Goal: Task Accomplishment & Management: Use online tool/utility

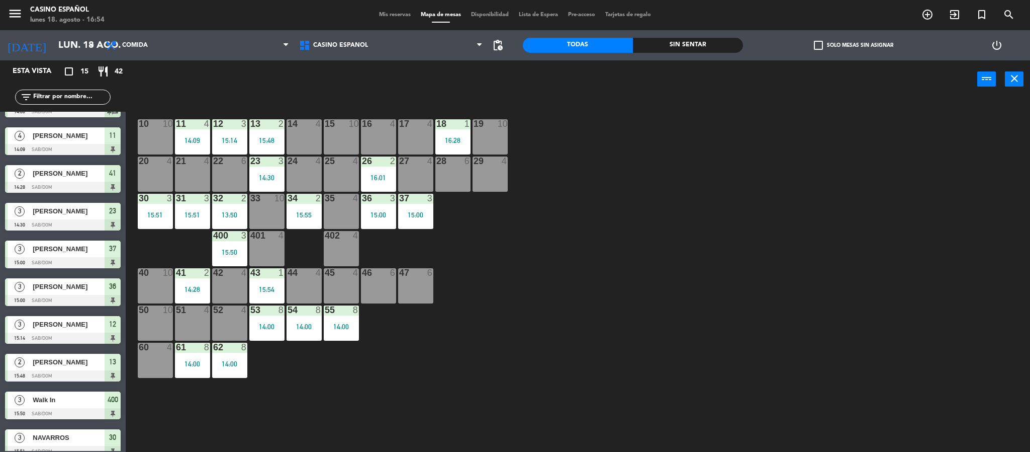
scroll to position [151, 0]
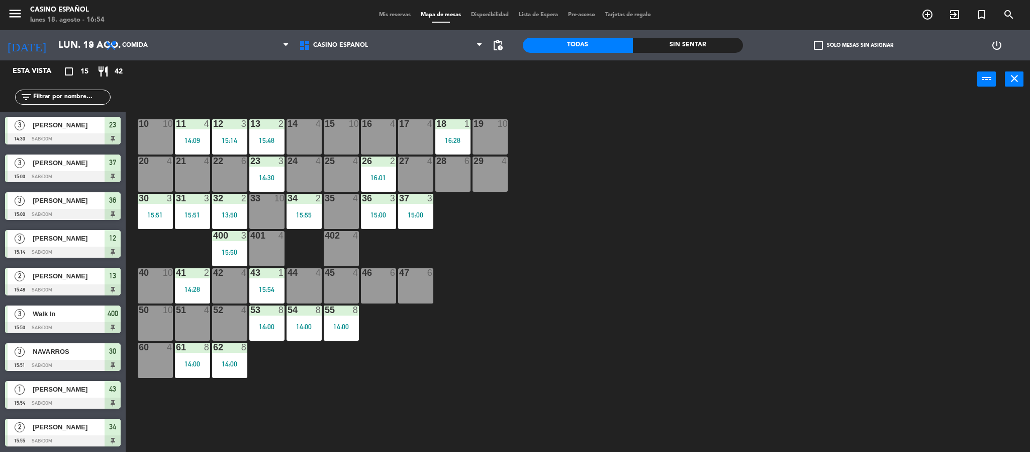
click at [403, 12] on span "Mis reservas" at bounding box center [395, 15] width 42 height 6
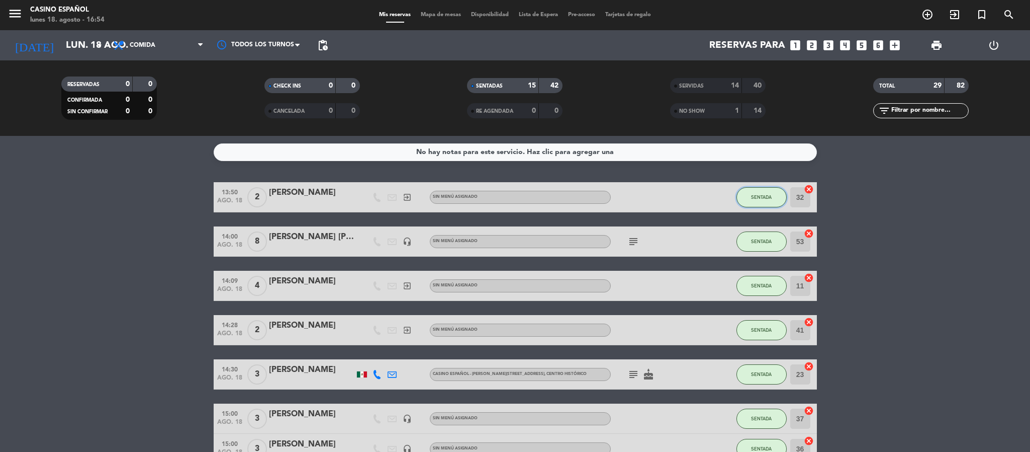
click at [755, 197] on span "SENTADA" at bounding box center [761, 197] width 21 height 6
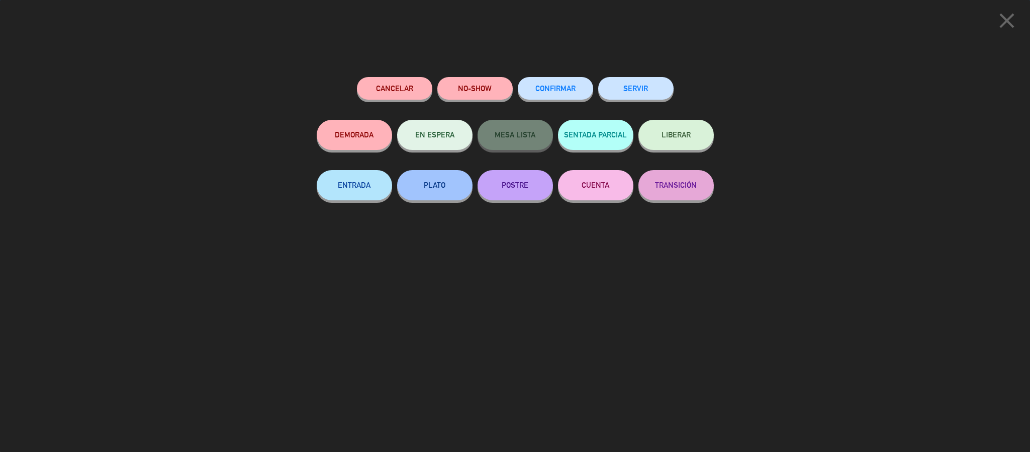
click at [638, 90] on button "SERVIR" at bounding box center [635, 88] width 75 height 23
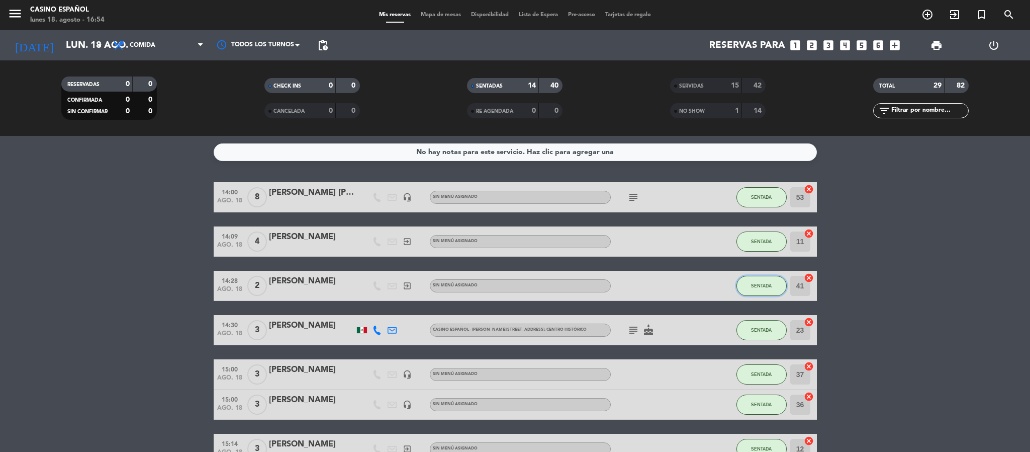
click at [771, 286] on span "SENTADA" at bounding box center [761, 286] width 21 height 6
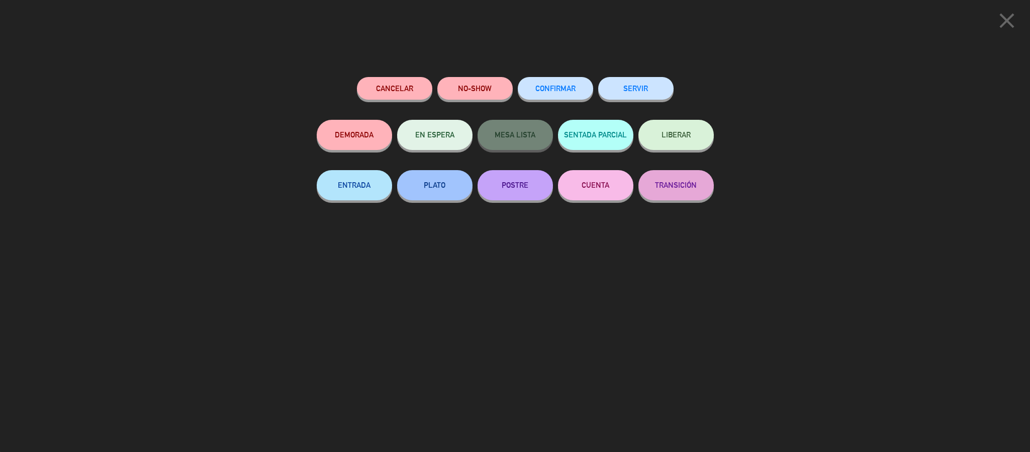
click at [613, 102] on div "SERVIR" at bounding box center [635, 98] width 75 height 43
click at [616, 94] on button "SERVIR" at bounding box center [635, 88] width 75 height 23
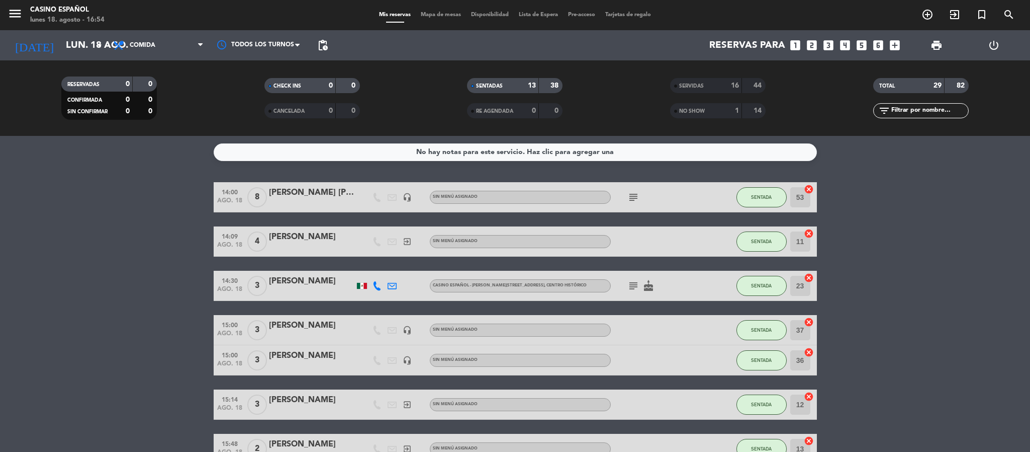
scroll to position [75, 0]
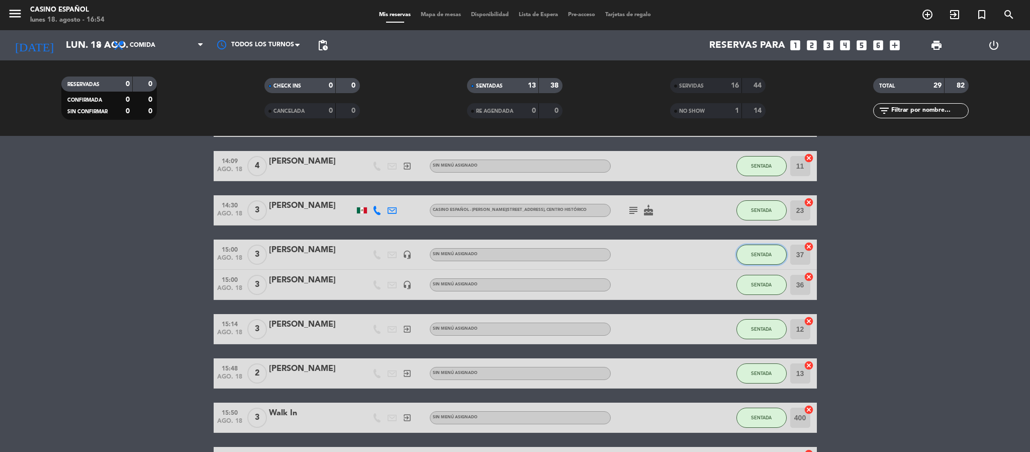
click at [749, 252] on button "SENTADA" at bounding box center [762, 254] width 50 height 20
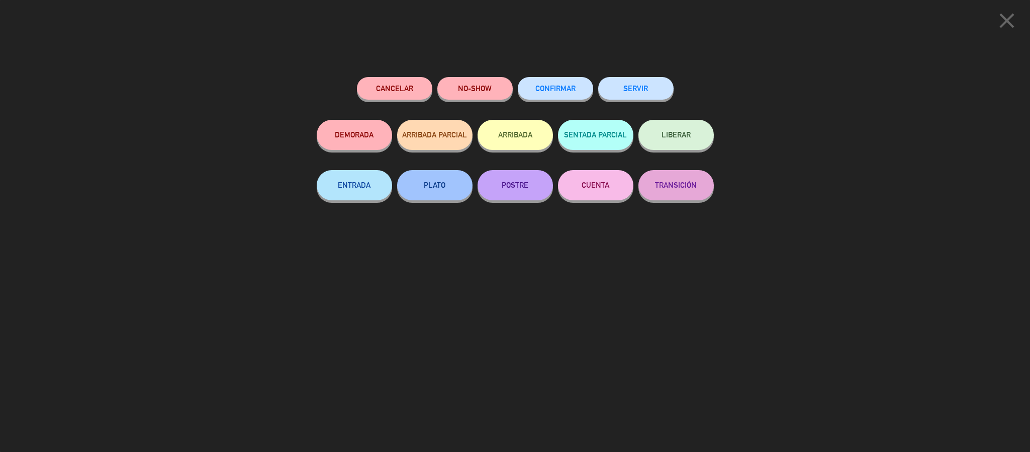
click at [634, 88] on button "SERVIR" at bounding box center [635, 88] width 75 height 23
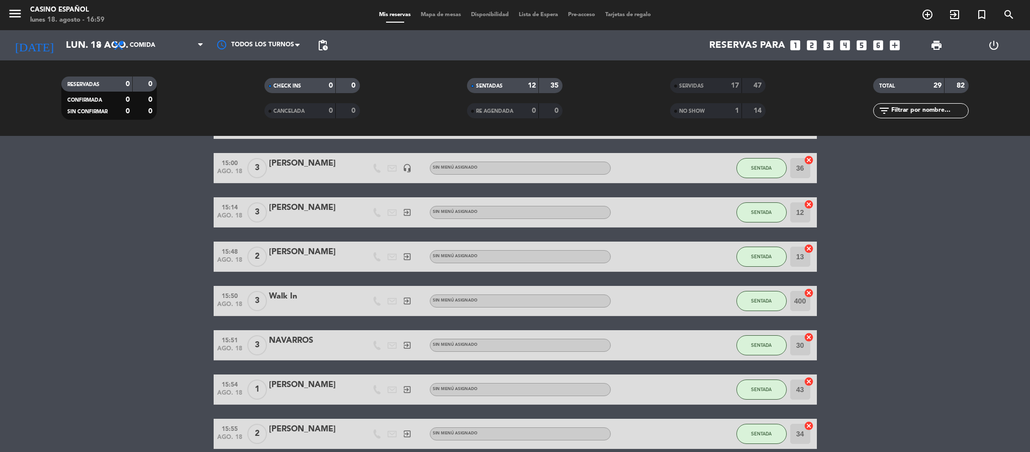
scroll to position [0, 0]
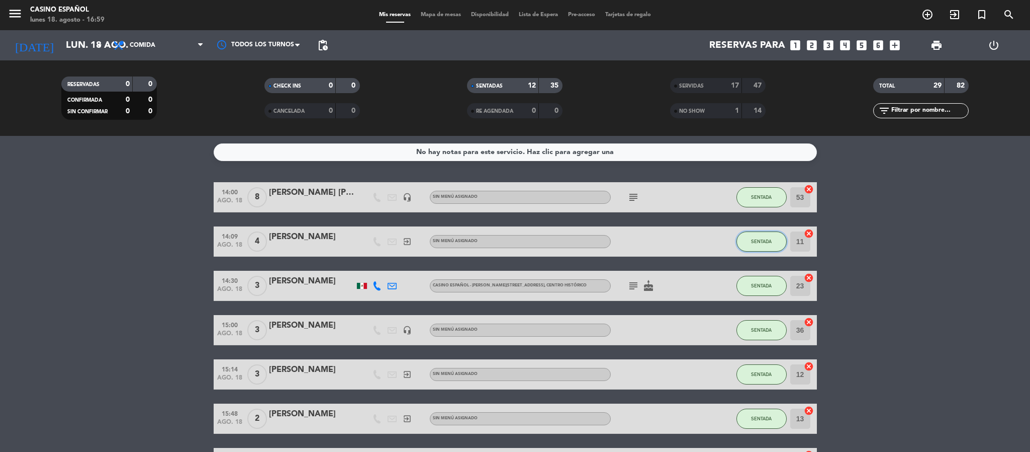
click at [762, 240] on span "SENTADA" at bounding box center [761, 241] width 21 height 6
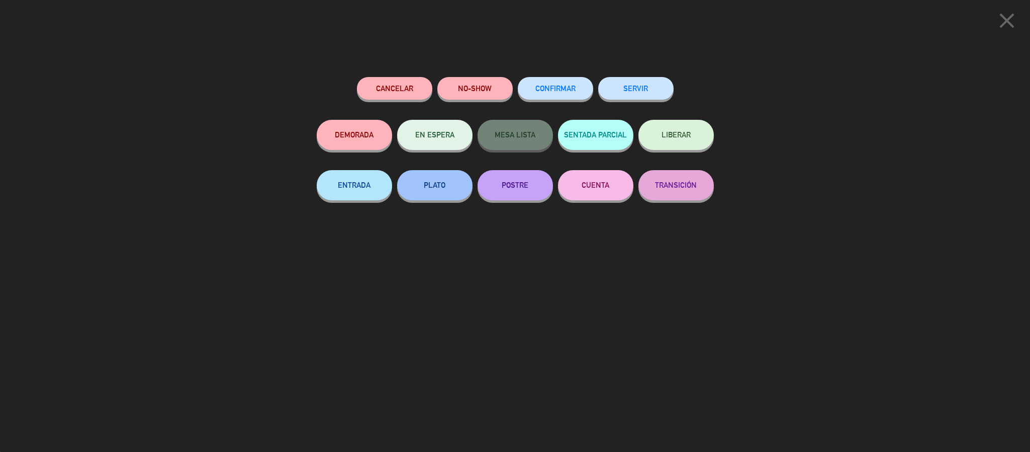
click at [624, 88] on button "SERVIR" at bounding box center [635, 88] width 75 height 23
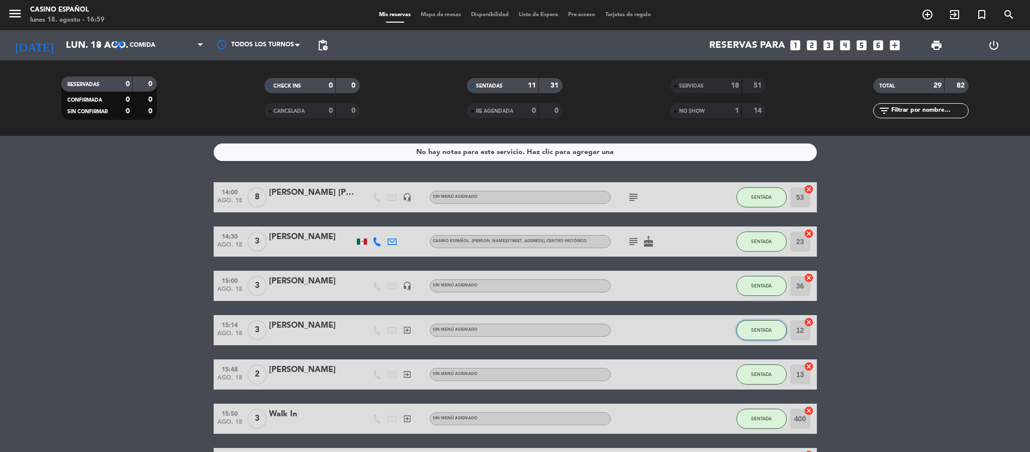
click at [757, 327] on span "SENTADA" at bounding box center [761, 330] width 21 height 6
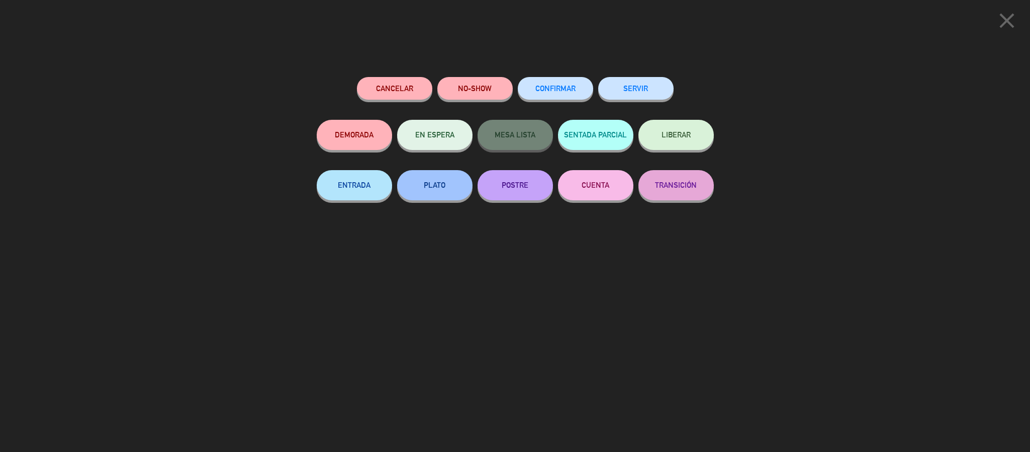
click at [641, 100] on div "SERVIR" at bounding box center [635, 98] width 75 height 43
click at [643, 90] on button "SERVIR" at bounding box center [635, 88] width 75 height 23
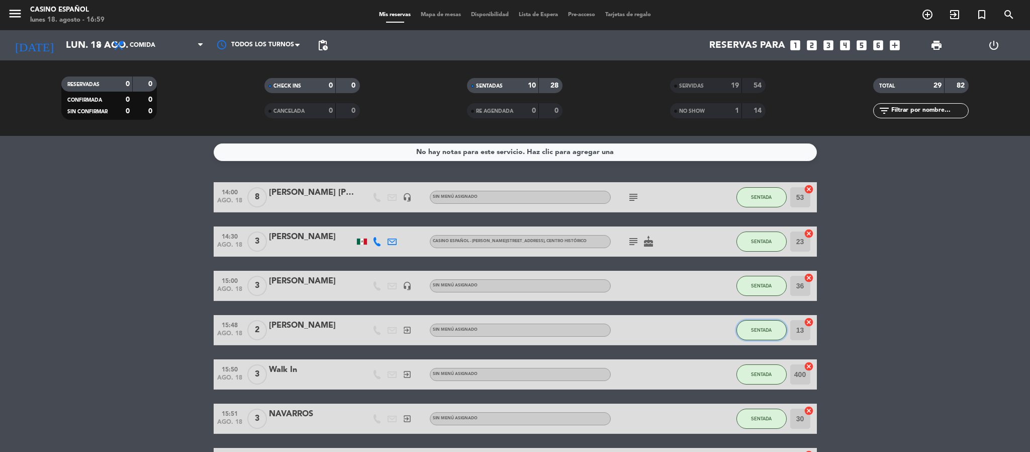
click at [775, 329] on button "SENTADA" at bounding box center [762, 330] width 50 height 20
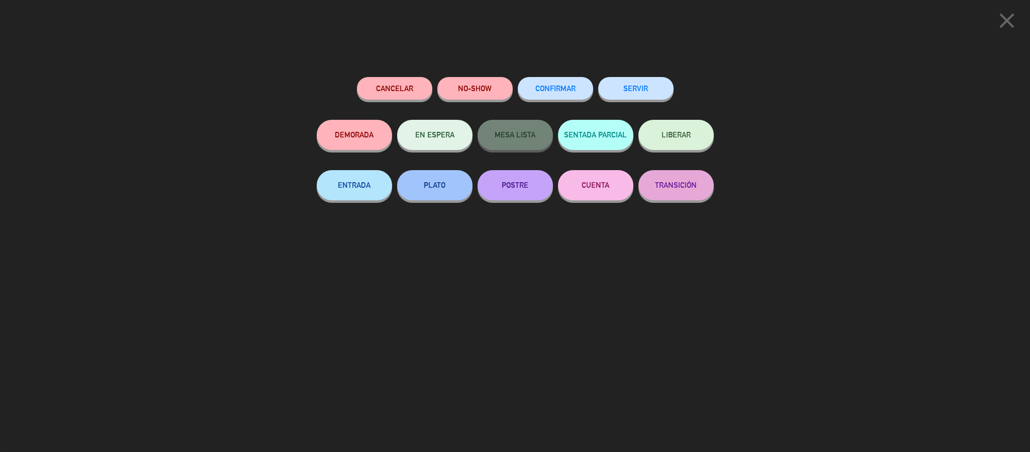
click at [649, 90] on button "SERVIR" at bounding box center [635, 88] width 75 height 23
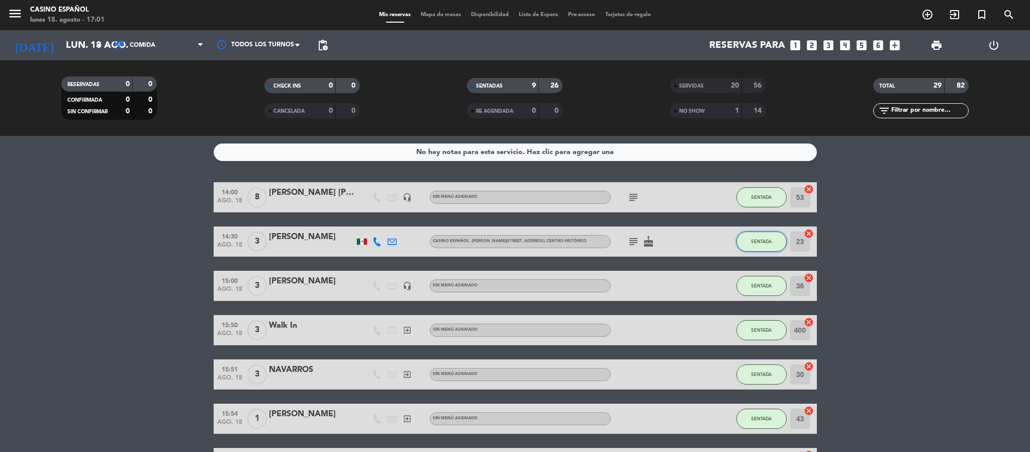
click at [763, 240] on span "SENTADA" at bounding box center [761, 241] width 21 height 6
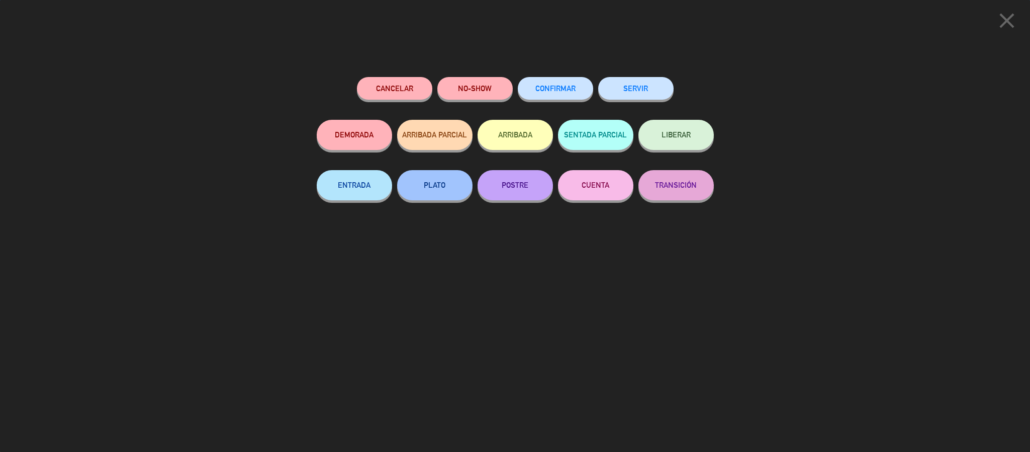
click at [622, 83] on button "SERVIR" at bounding box center [635, 88] width 75 height 23
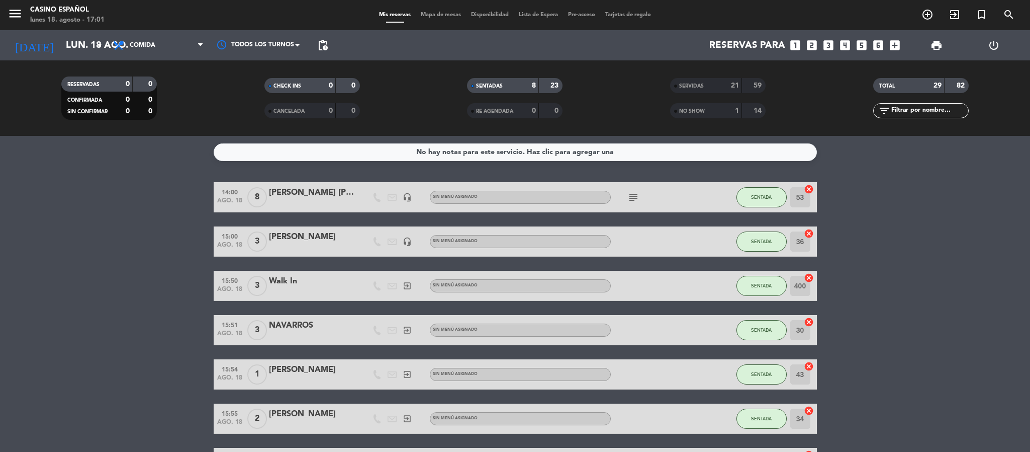
scroll to position [121, 0]
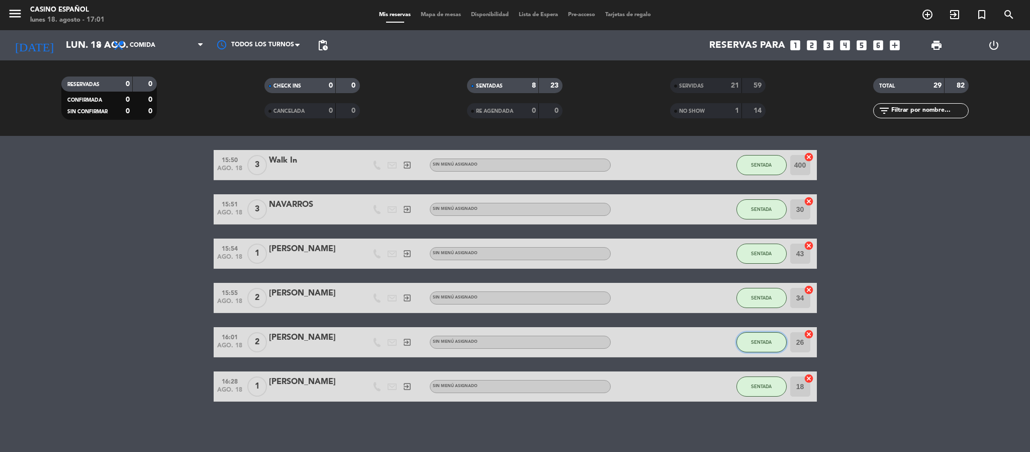
click at [761, 340] on span "SENTADA" at bounding box center [761, 342] width 21 height 6
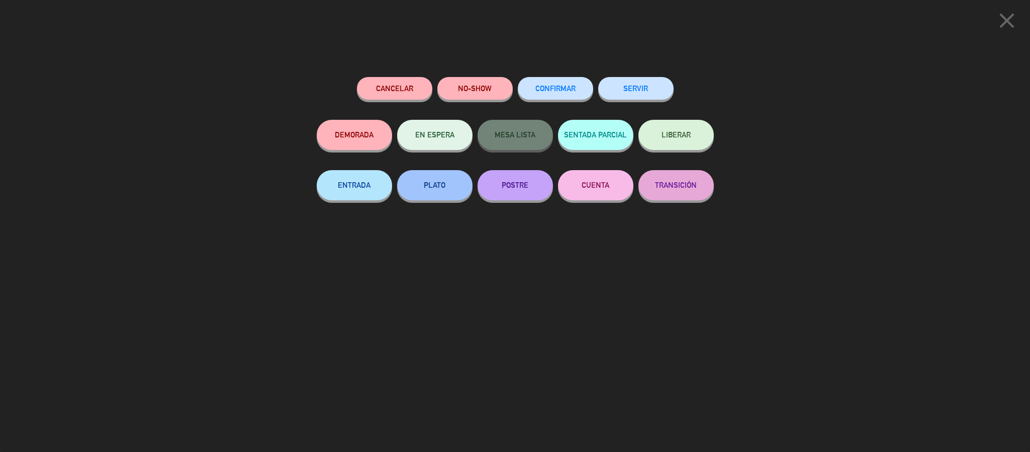
click at [625, 99] on button "SERVIR" at bounding box center [635, 88] width 75 height 23
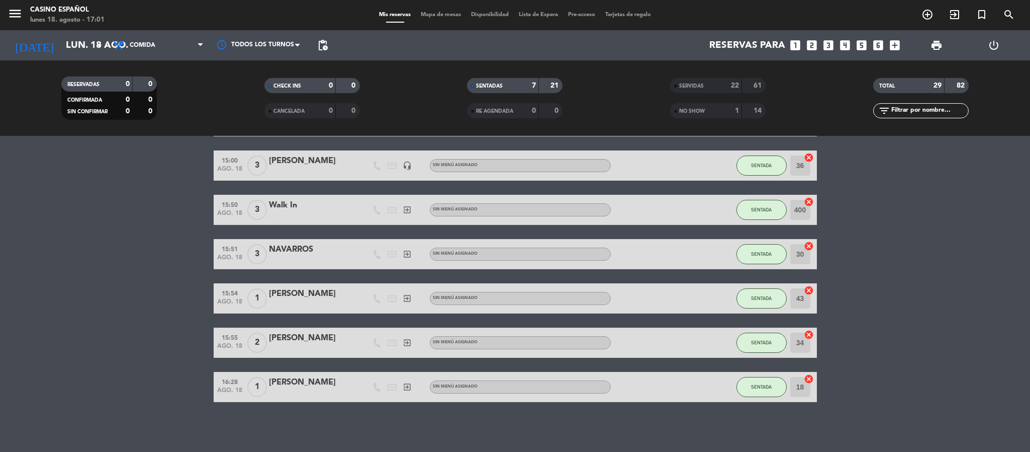
scroll to position [0, 0]
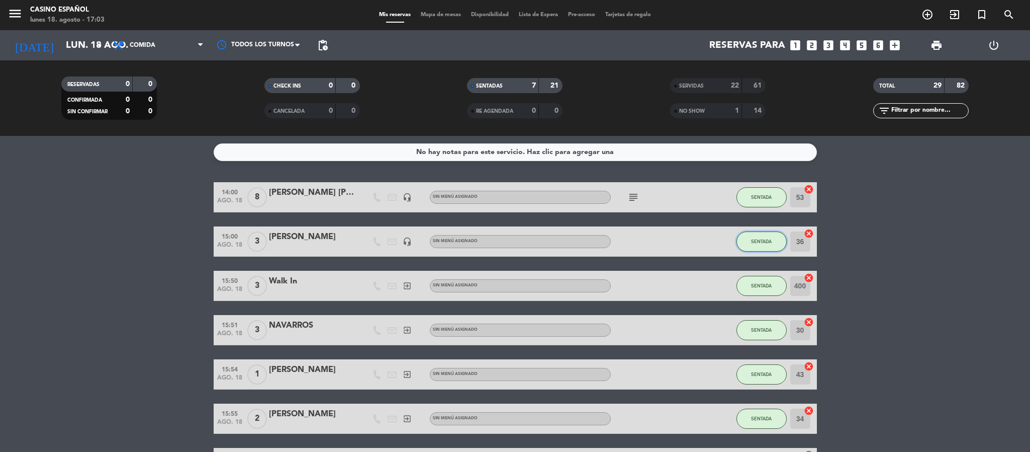
click at [747, 242] on button "SENTADA" at bounding box center [762, 241] width 50 height 20
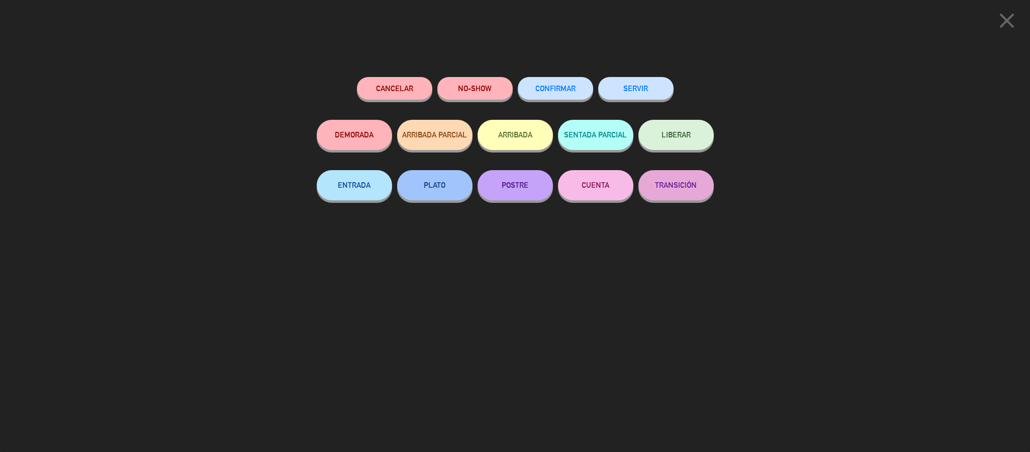
click at [624, 90] on button "SERVIR" at bounding box center [635, 88] width 75 height 23
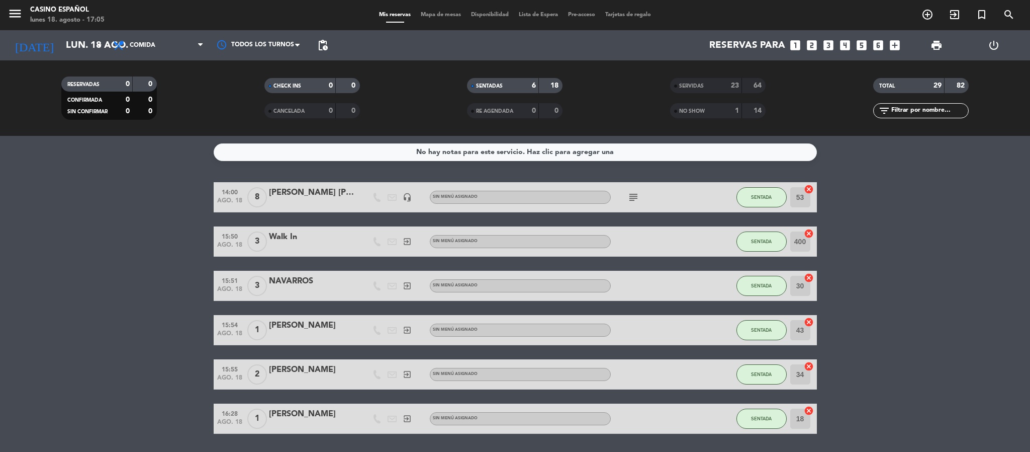
scroll to position [32, 0]
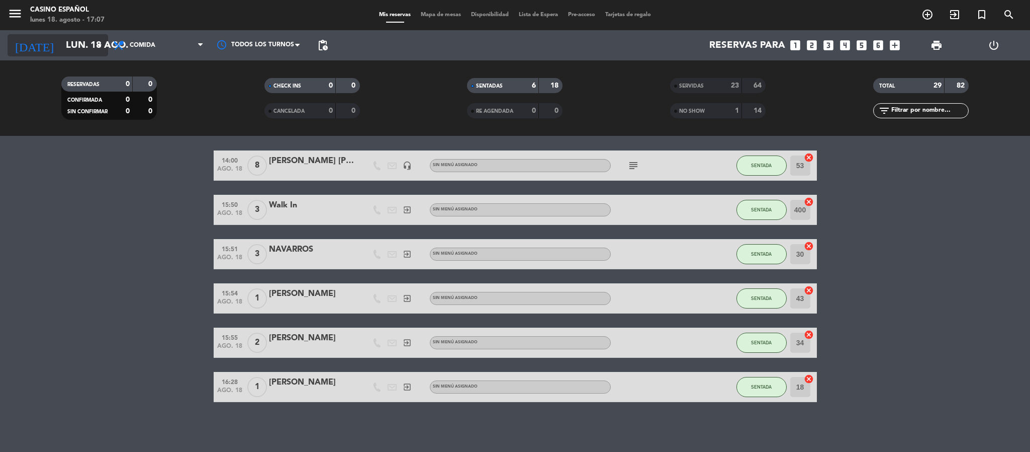
click at [94, 46] on icon "arrow_drop_down" at bounding box center [100, 45] width 12 height 12
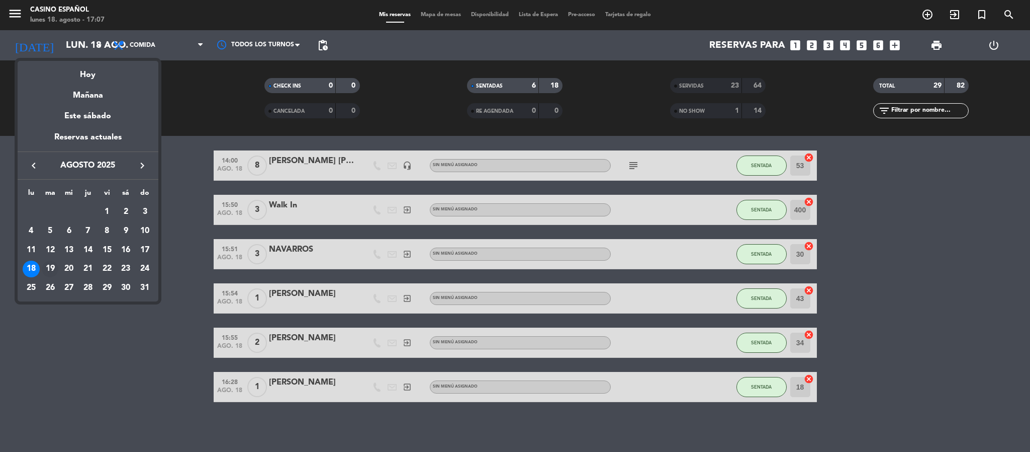
click at [47, 268] on div "19" at bounding box center [50, 268] width 17 height 17
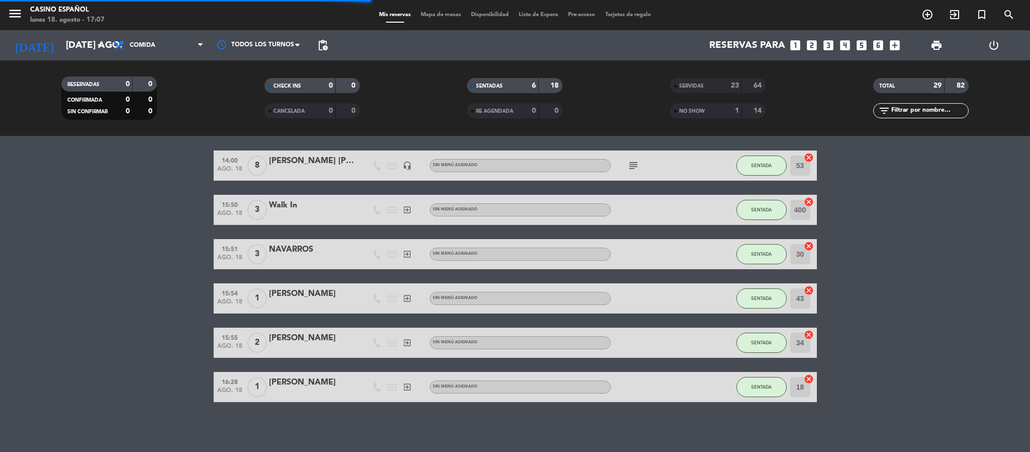
scroll to position [0, 0]
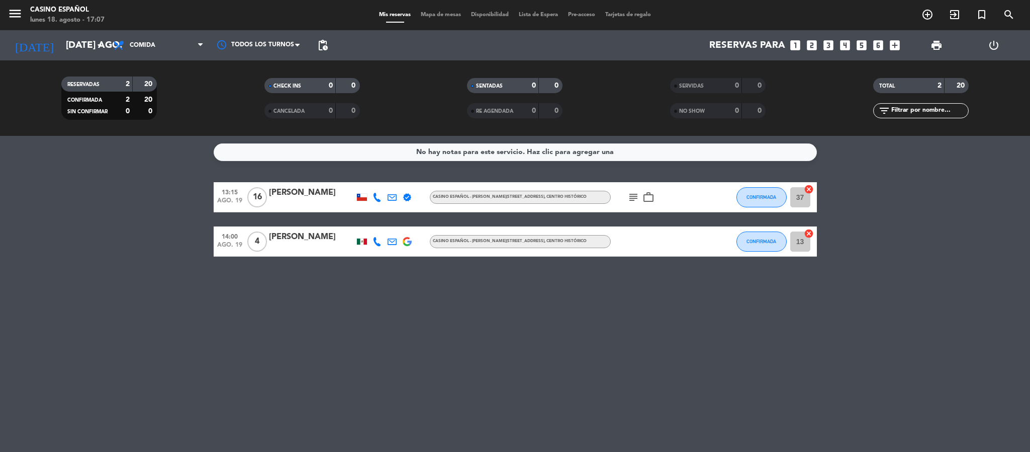
click at [628, 201] on icon "subject" at bounding box center [634, 197] width 12 height 12
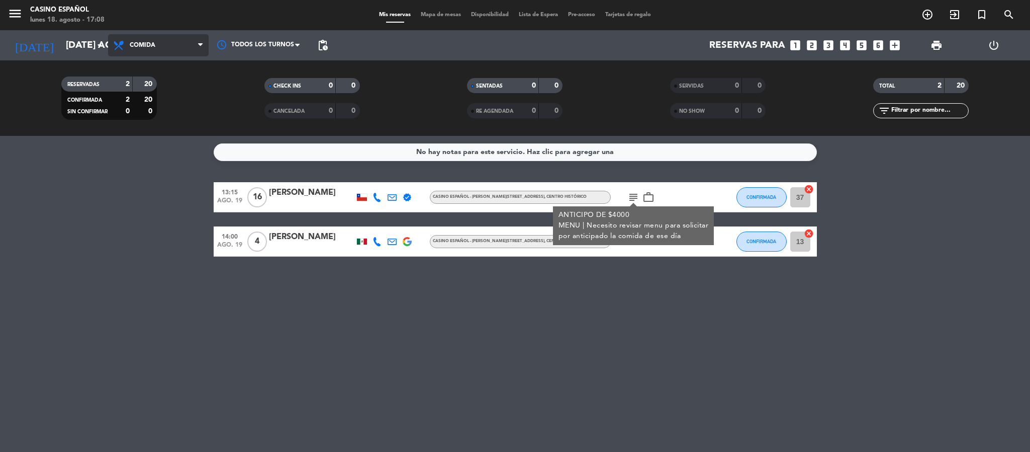
click at [148, 42] on span "Comida" at bounding box center [143, 45] width 26 height 7
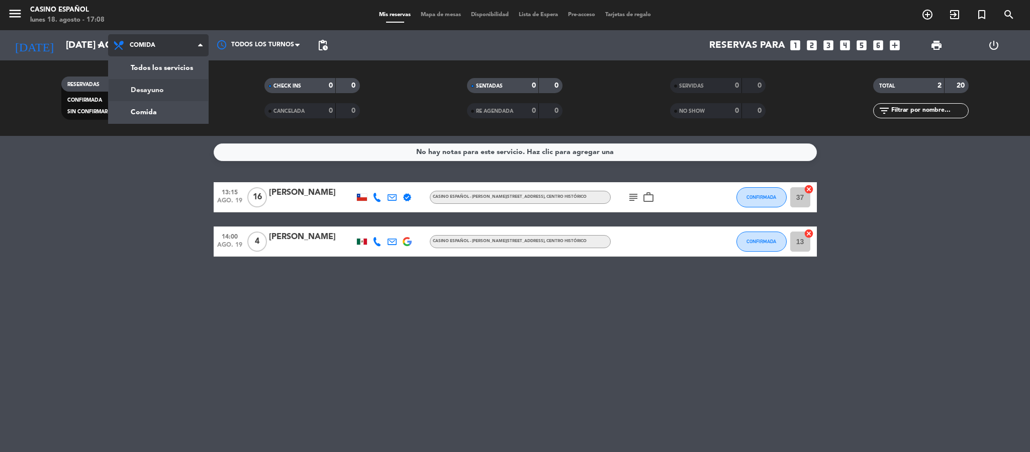
click at [148, 90] on div "menu Casino Español lunes 18. agosto - 17:08 Mis reservas Mapa de mesas Disponi…" at bounding box center [515, 68] width 1030 height 136
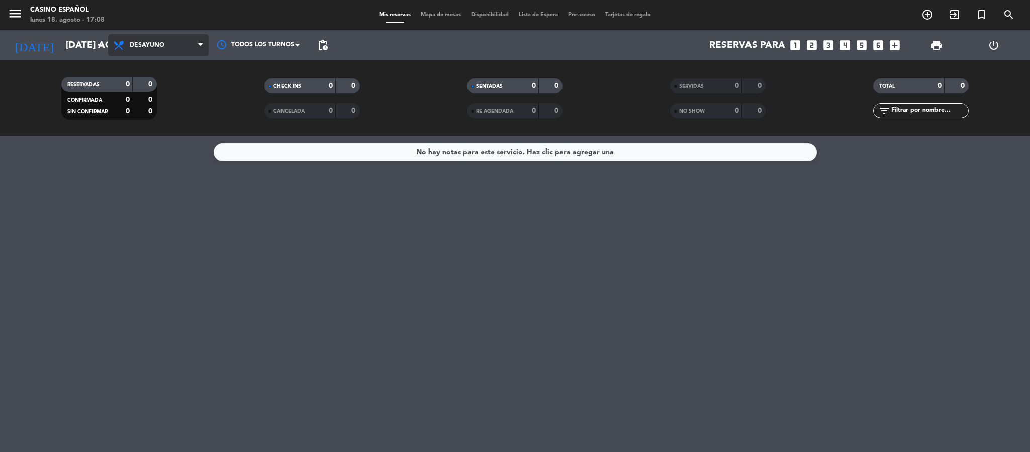
click at [126, 38] on span "Desayuno" at bounding box center [158, 45] width 101 height 22
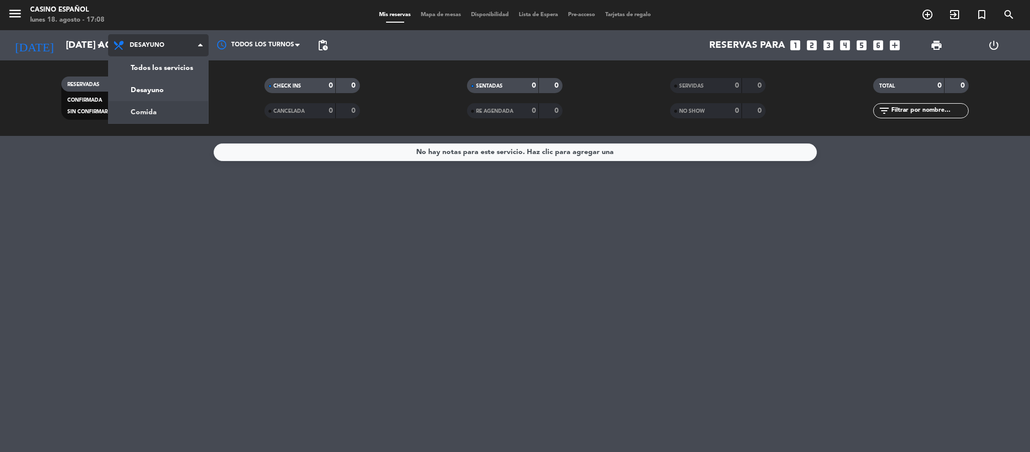
click at [154, 109] on div "menu Casino Español lunes 18. agosto - 17:08 Mis reservas Mapa de mesas Disponi…" at bounding box center [515, 68] width 1030 height 136
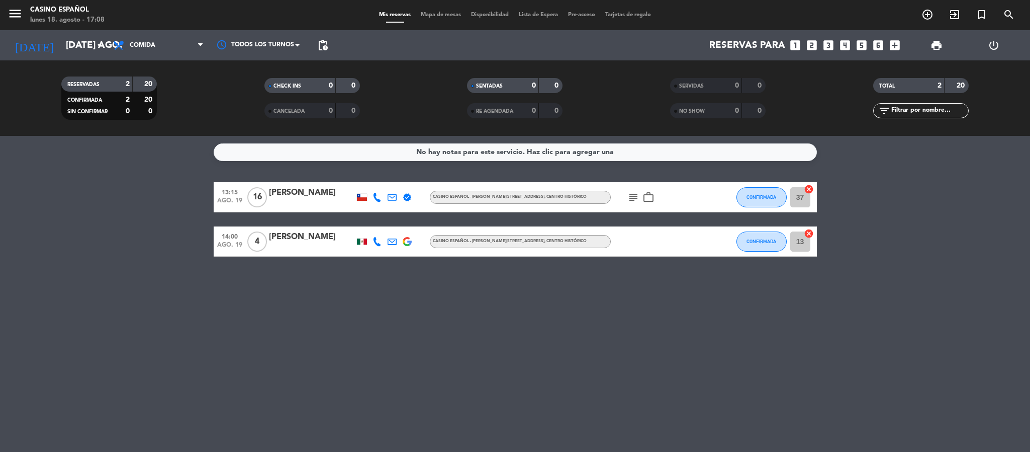
click at [526, 343] on div "No hay notas para este servicio. Haz clic para agregar una 13:15 ago. 19 16 [PE…" at bounding box center [515, 294] width 1030 height 316
click at [102, 43] on icon "arrow_drop_down" at bounding box center [100, 45] width 12 height 12
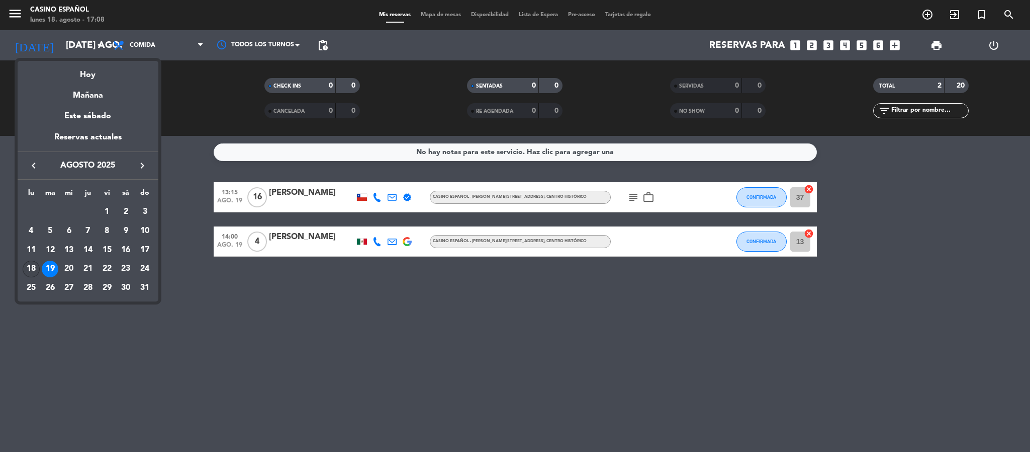
click at [29, 263] on div "18" at bounding box center [31, 268] width 17 height 17
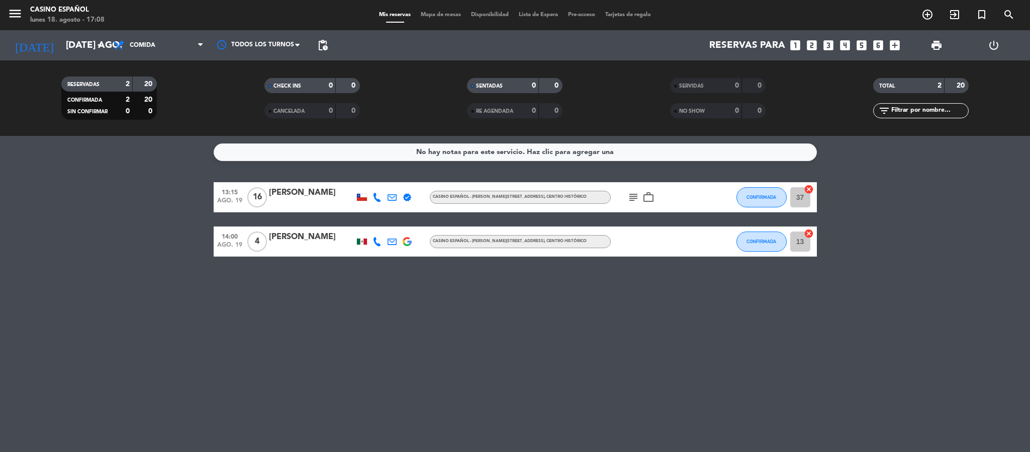
type input "lun. 18 ago."
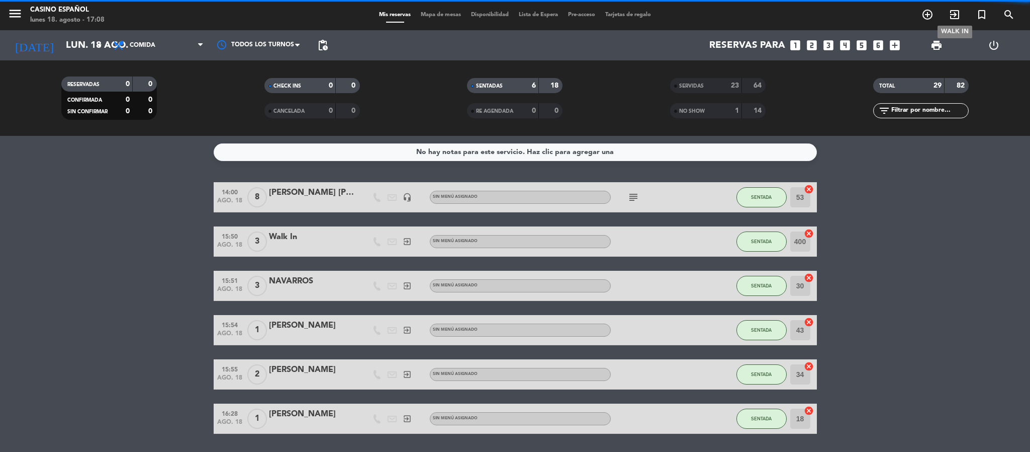
click at [951, 15] on icon "exit_to_app" at bounding box center [955, 15] width 12 height 12
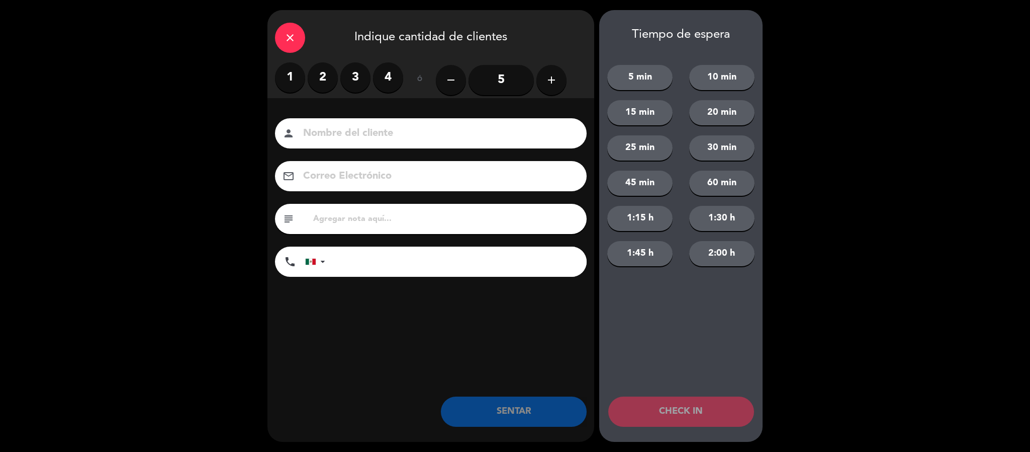
click at [290, 86] on label "1" at bounding box center [290, 77] width 30 height 30
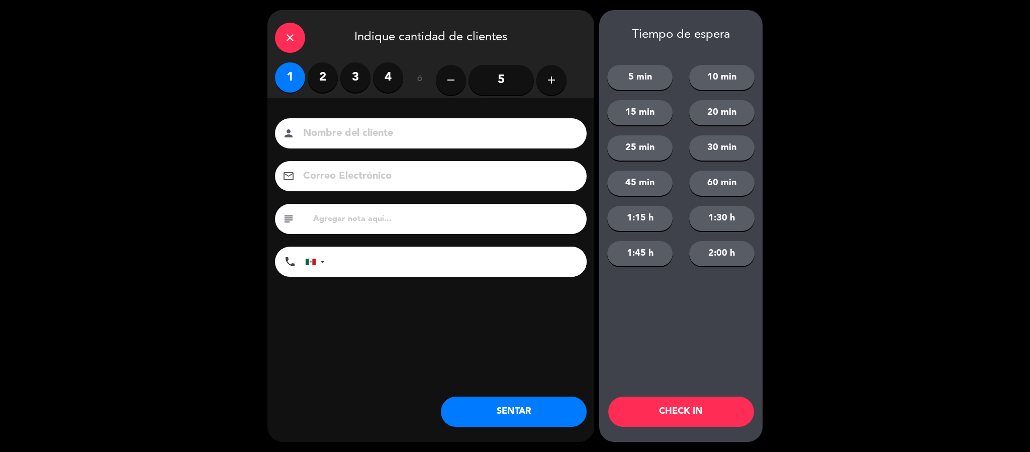
click at [331, 133] on input at bounding box center [438, 134] width 272 height 18
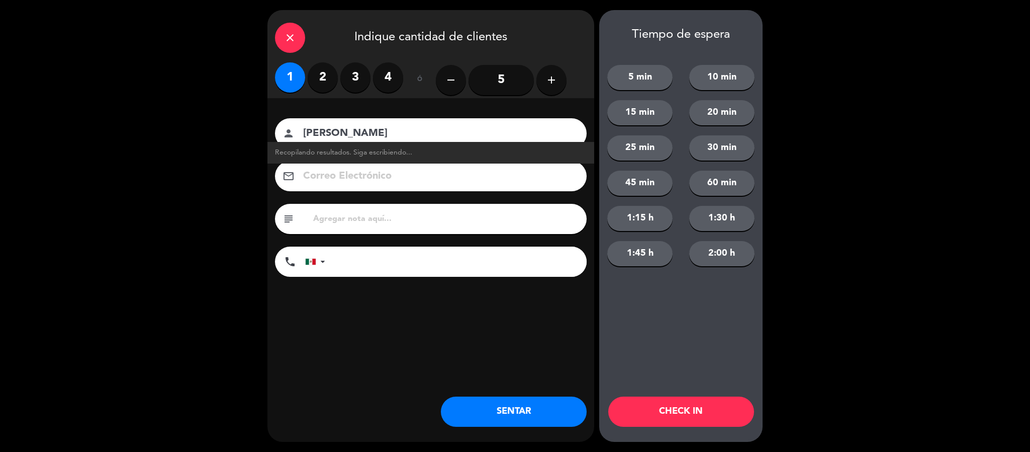
type input "[PERSON_NAME]"
click at [514, 409] on button "SENTAR" at bounding box center [514, 411] width 146 height 30
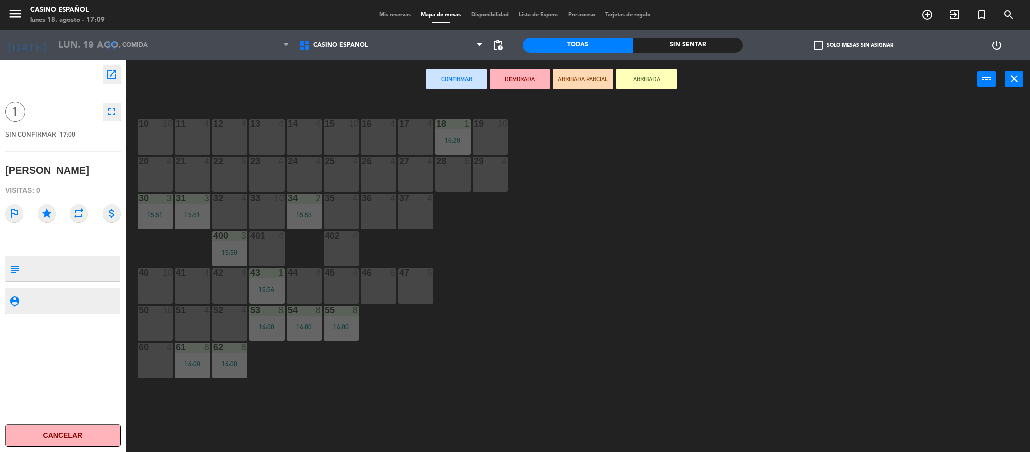
click at [300, 140] on div "14 4" at bounding box center [304, 136] width 35 height 35
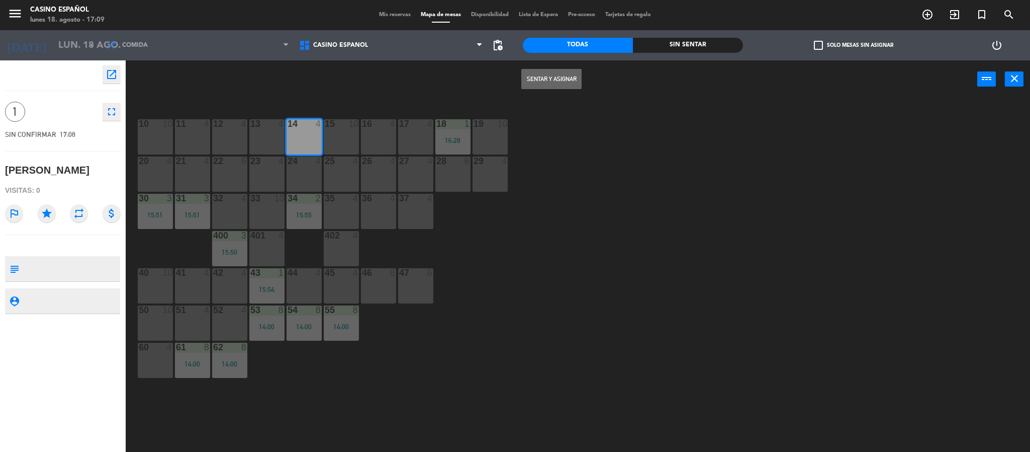
click at [527, 79] on button "Sentar y Asignar" at bounding box center [551, 79] width 60 height 20
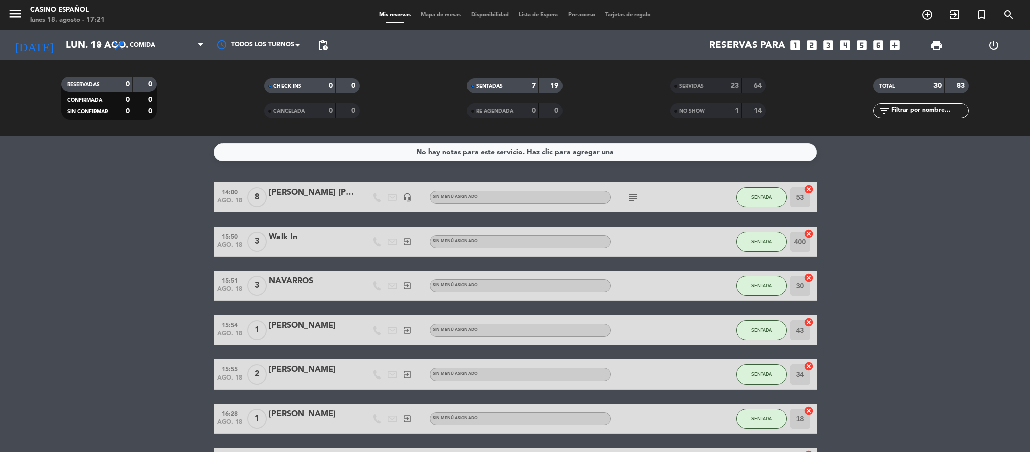
click at [510, 364] on div "15:55 ago. 18 2 [PERSON_NAME] exit_to_app Sin menú asignado SENTADA 34 cancel" at bounding box center [515, 374] width 603 height 30
click at [172, 288] on bookings-row "14:00 ago. 18 8 [PERSON_NAME] [PERSON_NAME] headset_mic Sin menú asignado subje…" at bounding box center [515, 330] width 1030 height 296
